Goal: Check status

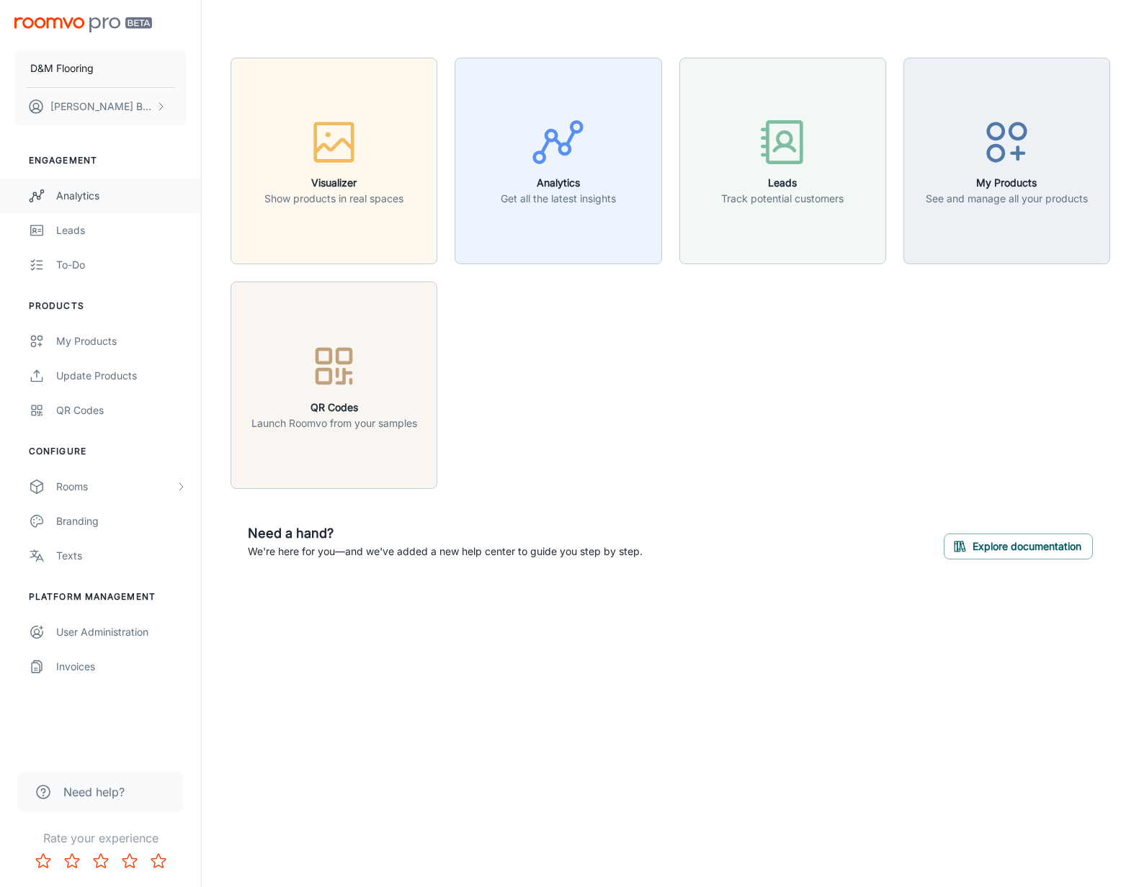
click at [109, 195] on div "Analytics" at bounding box center [121, 196] width 130 height 16
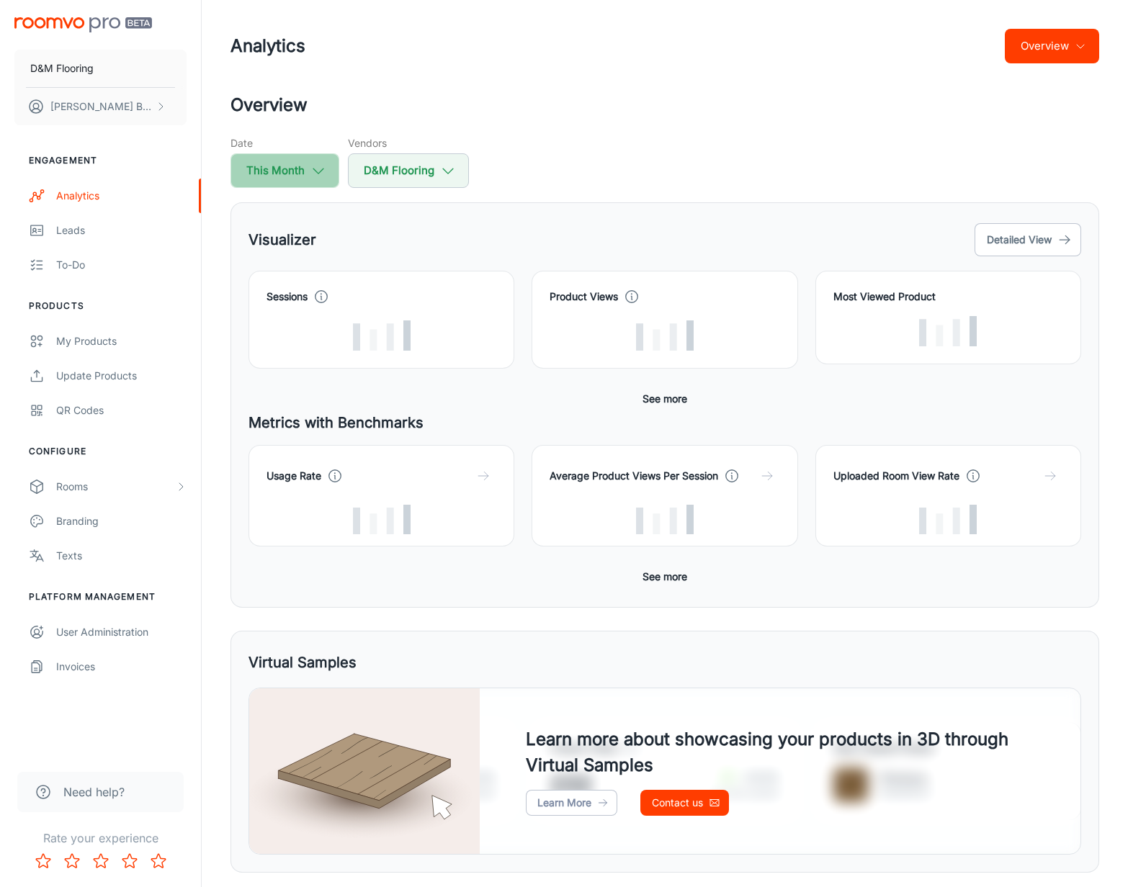
click at [308, 170] on button "This Month" at bounding box center [284, 170] width 109 height 35
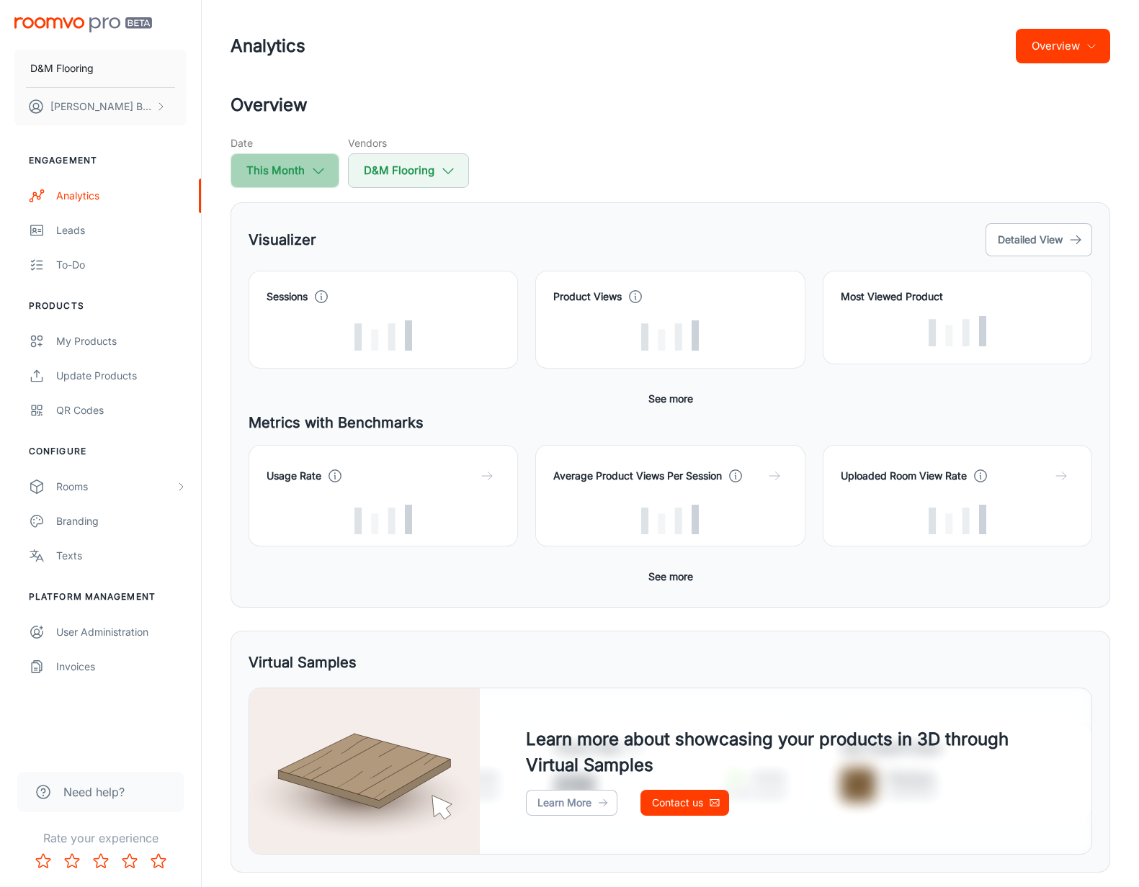
select select "7"
select select "2025"
select select "7"
select select "2025"
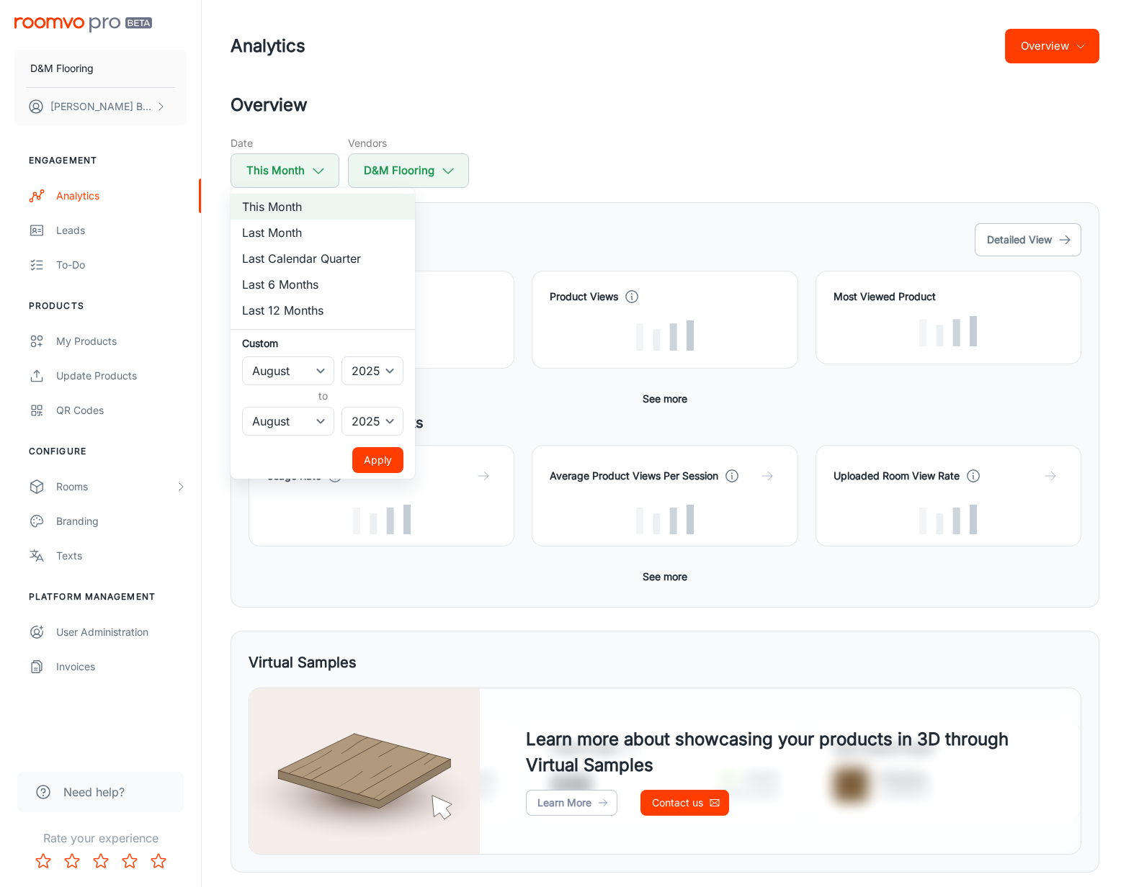
click at [388, 86] on div at bounding box center [569, 443] width 1139 height 887
